Goal: Task Accomplishment & Management: Manage account settings

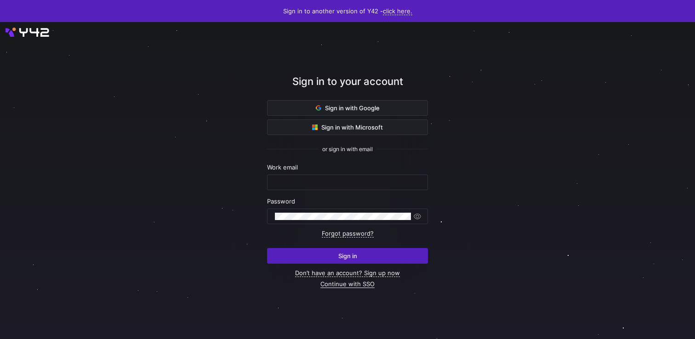
click at [348, 286] on link "Continue with SSO" at bounding box center [347, 284] width 54 height 8
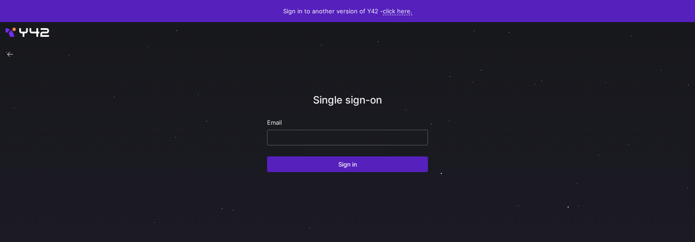
click at [290, 134] on input "email" at bounding box center [347, 137] width 145 height 7
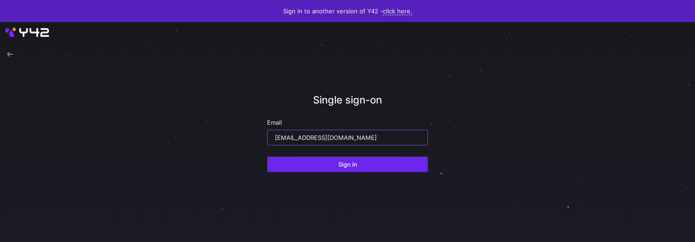
type input "[EMAIL_ADDRESS][DOMAIN_NAME]"
click at [326, 159] on span "submit" at bounding box center [347, 164] width 160 height 15
